Goal: Find specific page/section: Find specific page/section

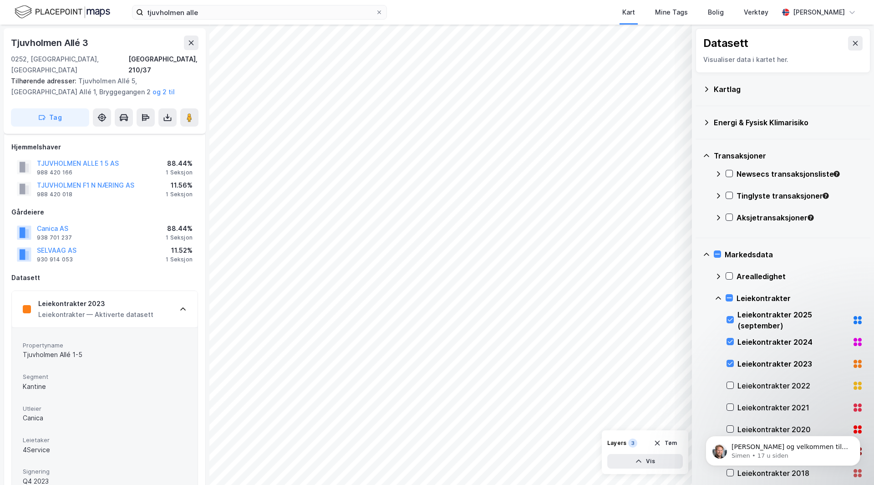
scroll to position [29, 0]
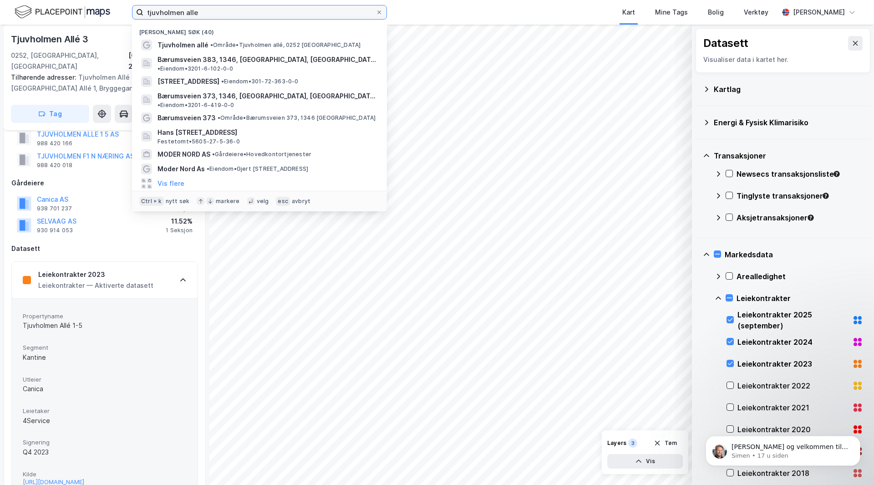
drag, startPoint x: 204, startPoint y: 15, endPoint x: 103, endPoint y: 11, distance: 101.1
click at [103, 11] on div "tjuvholmen alle Nylige søk (40) Tjuvholmen allé • Område • [GEOGRAPHIC_DATA] al…" at bounding box center [437, 12] width 874 height 25
type input "lille rygge næringspark"
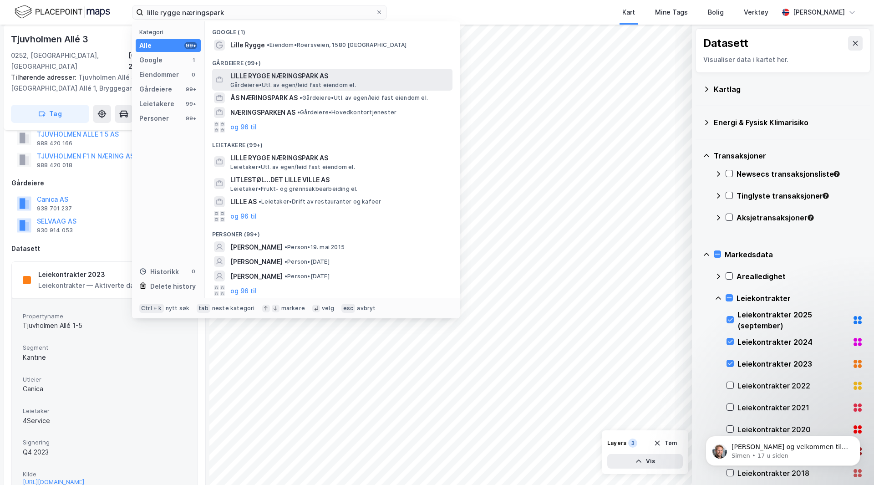
click at [284, 78] on span "LILLE RYGGE NÆRINGSPARK AS" at bounding box center [339, 76] width 218 height 11
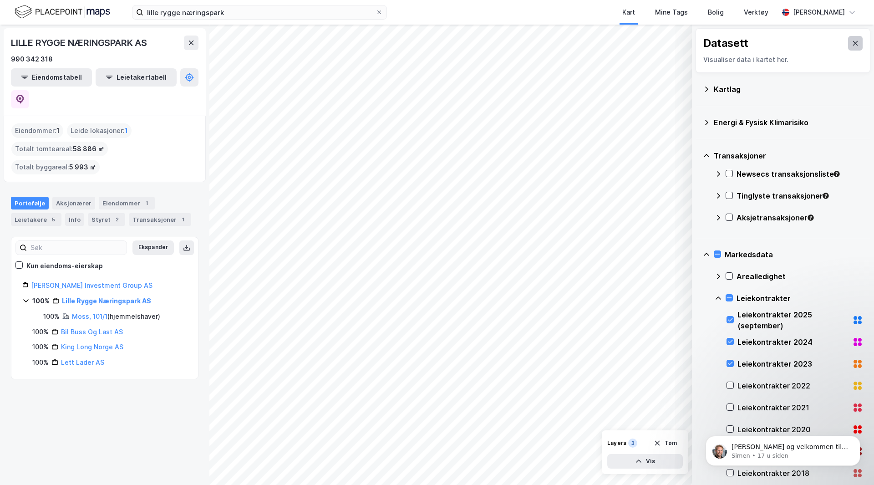
click at [848, 47] on button at bounding box center [855, 43] width 15 height 15
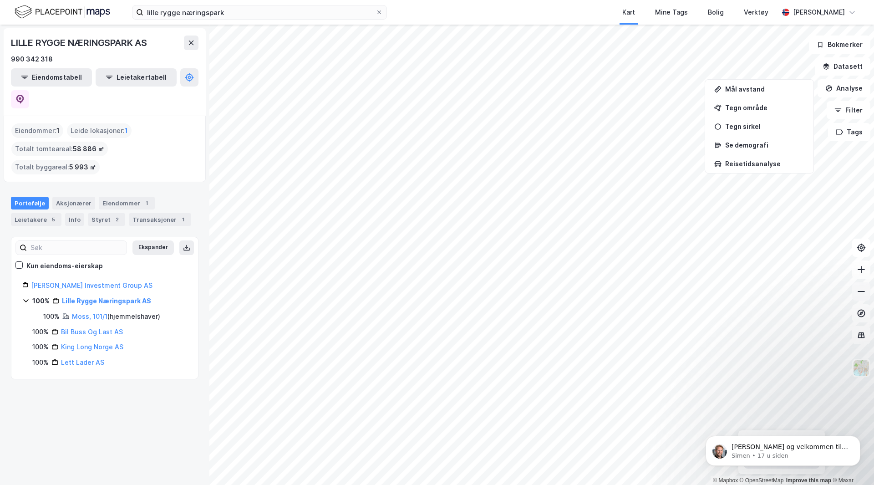
click at [864, 291] on icon at bounding box center [860, 291] width 7 height 1
click at [856, 289] on icon at bounding box center [860, 291] width 9 height 9
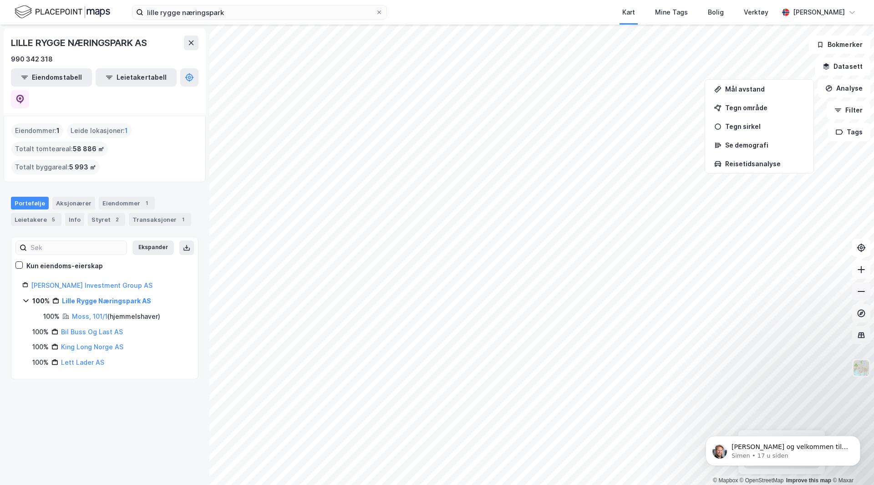
click at [856, 289] on icon at bounding box center [860, 291] width 9 height 9
click at [862, 270] on icon at bounding box center [860, 269] width 9 height 9
